Goal: Find specific page/section: Find specific page/section

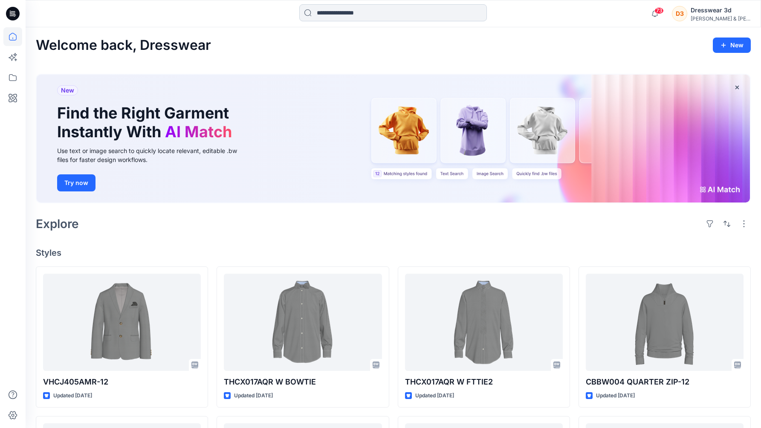
click at [359, 18] on input at bounding box center [393, 12] width 188 height 17
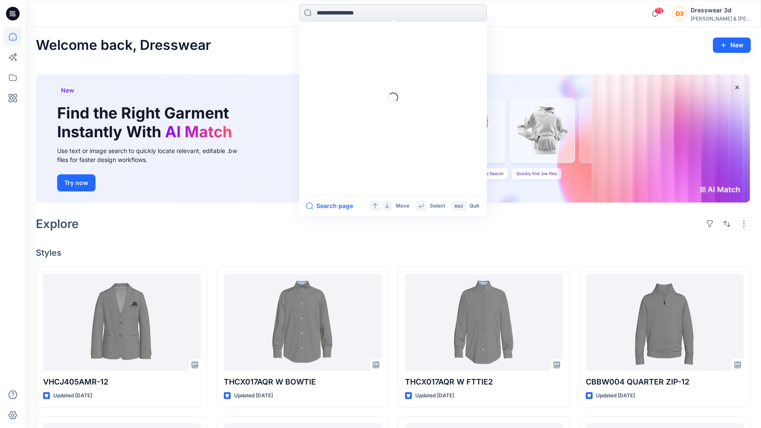
paste input "*********"
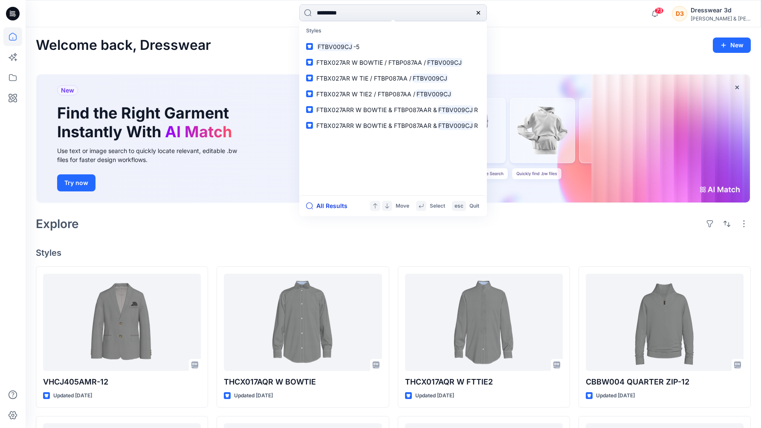
type input "*********"
click at [329, 206] on button "All Results" at bounding box center [329, 206] width 47 height 10
